Goal: Information Seeking & Learning: Understand process/instructions

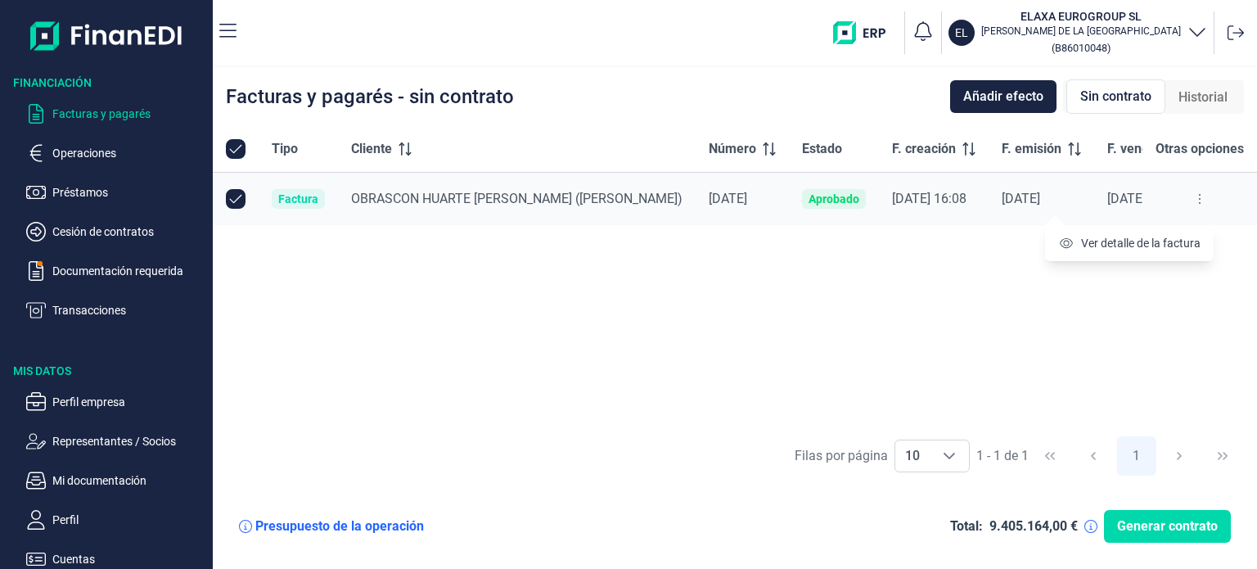
click at [1199, 200] on icon at bounding box center [1199, 198] width 3 height 13
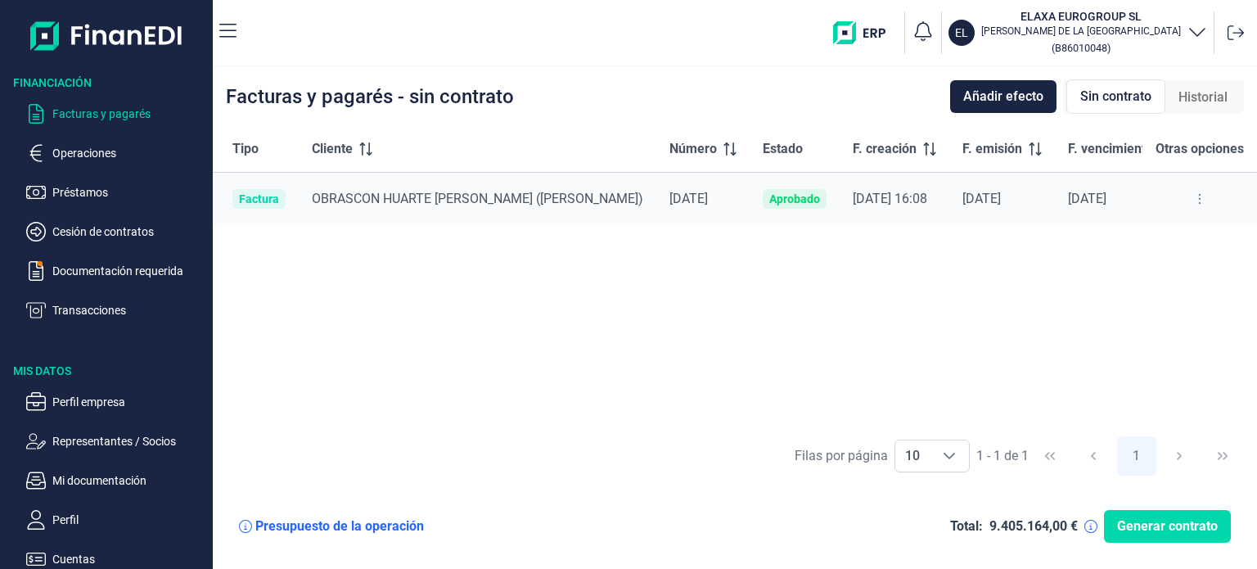
scroll to position [0, 72]
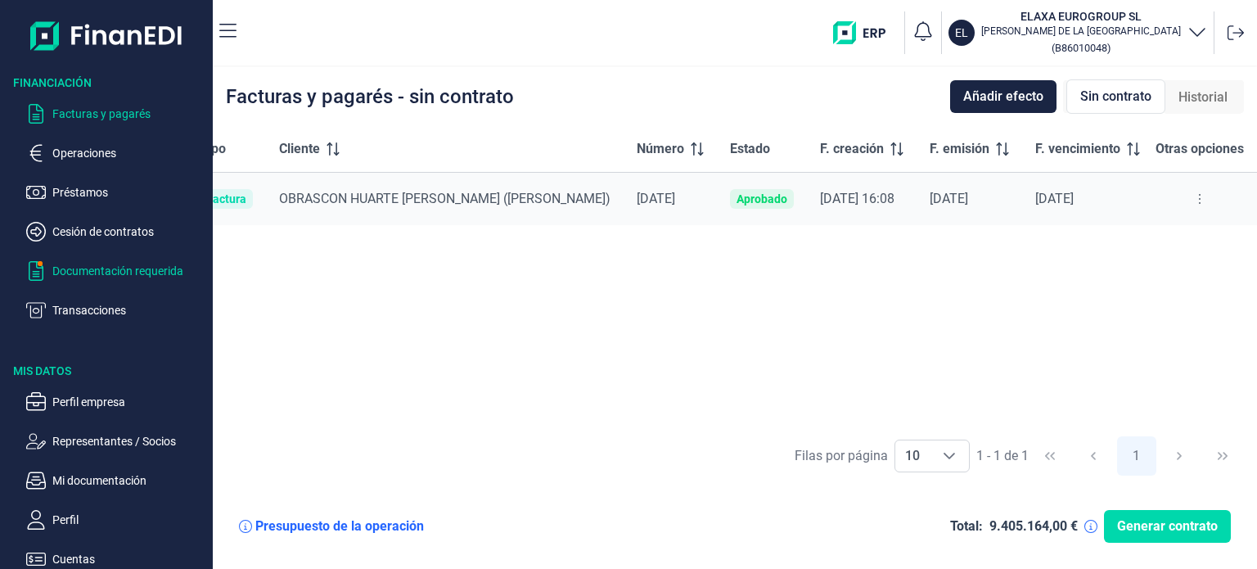
click at [93, 272] on p "Documentación requerida" at bounding box center [129, 271] width 154 height 20
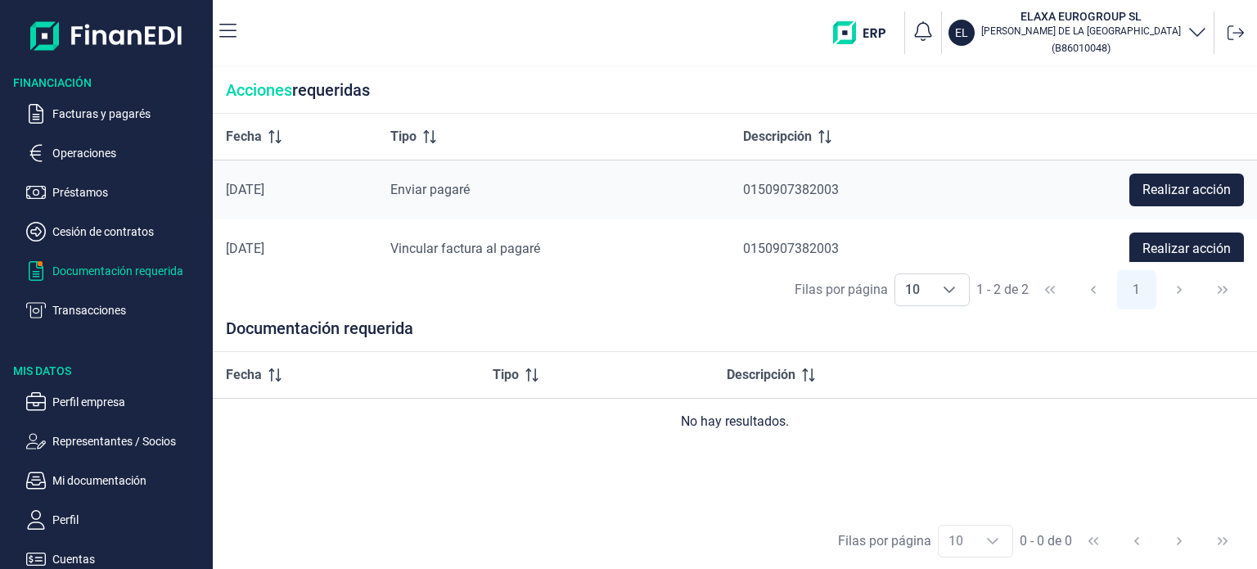
click at [87, 124] on p "Facturas y pagarés" at bounding box center [129, 114] width 154 height 20
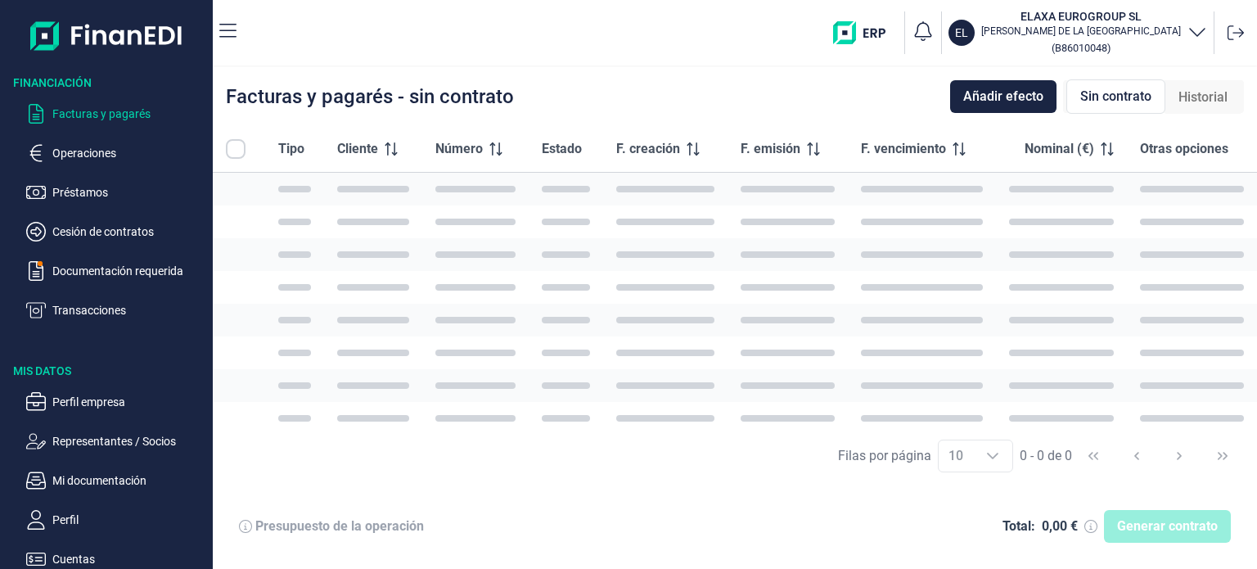
checkbox input "true"
click at [87, 111] on p "Facturas y pagarés" at bounding box center [129, 114] width 154 height 20
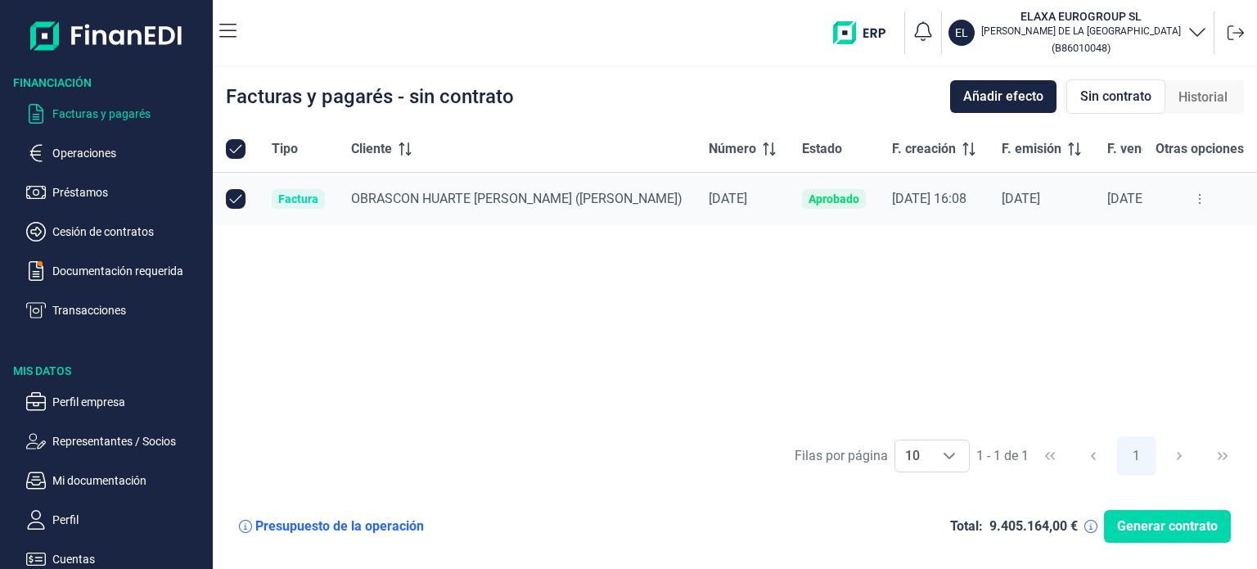
scroll to position [0, 72]
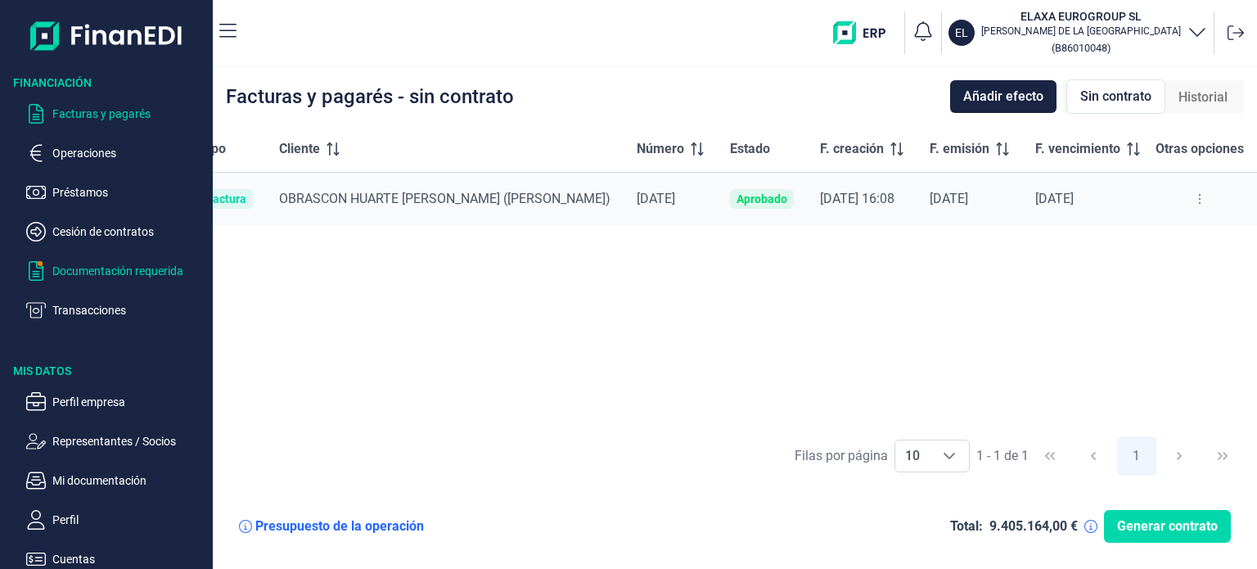
click at [152, 270] on p "Documentación requerida" at bounding box center [129, 271] width 154 height 20
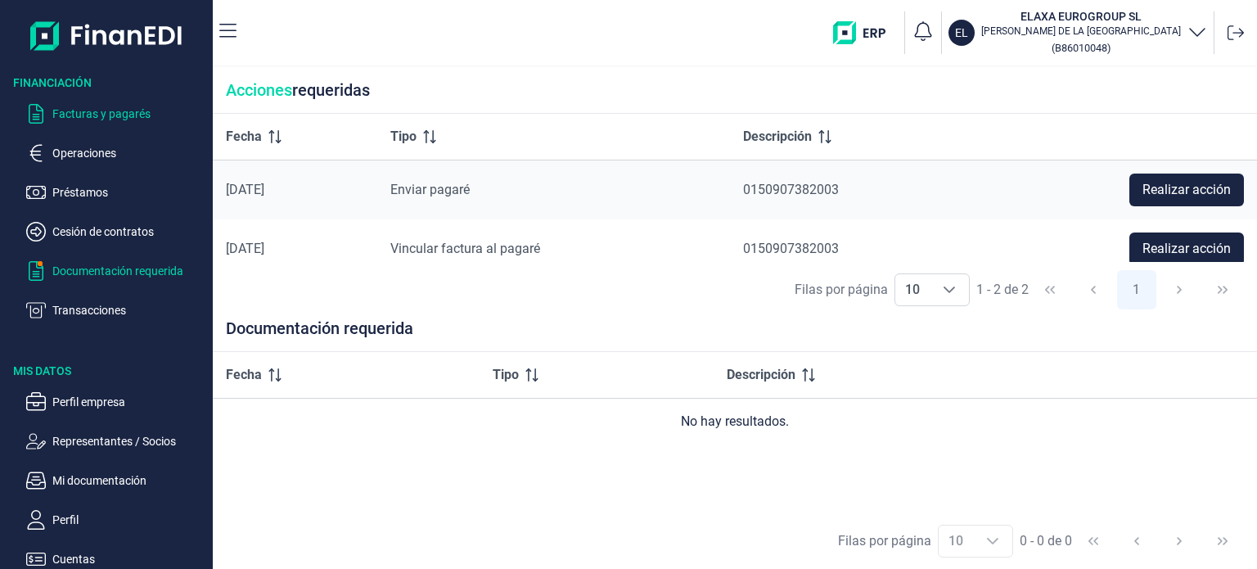
click at [92, 118] on p "Facturas y pagarés" at bounding box center [129, 114] width 154 height 20
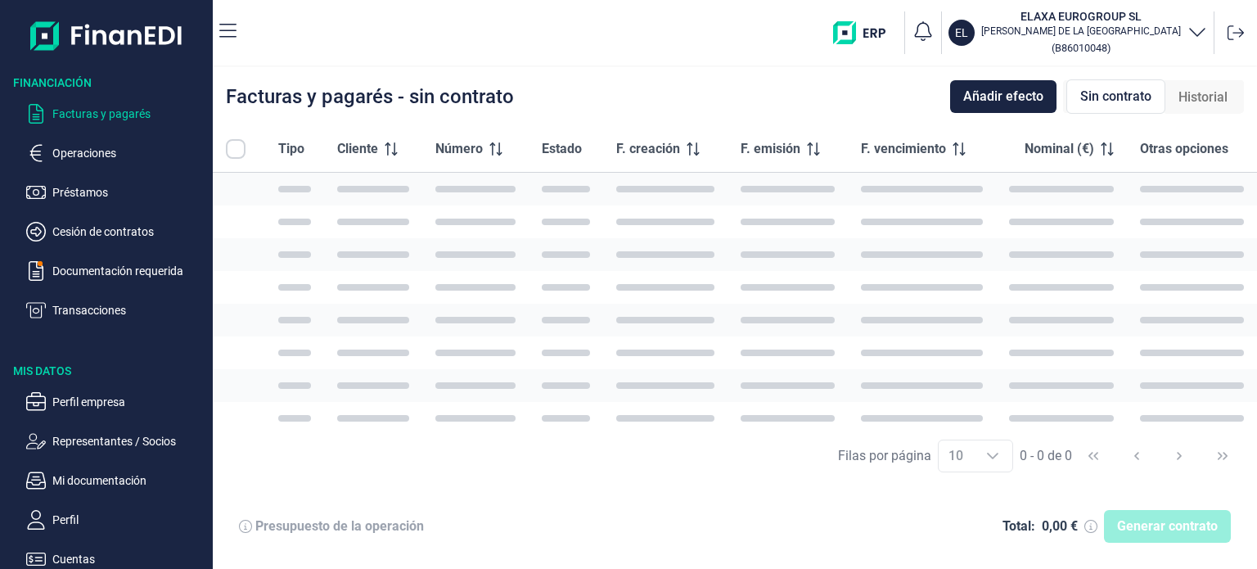
checkbox input "true"
